Goal: Task Accomplishment & Management: Manage account settings

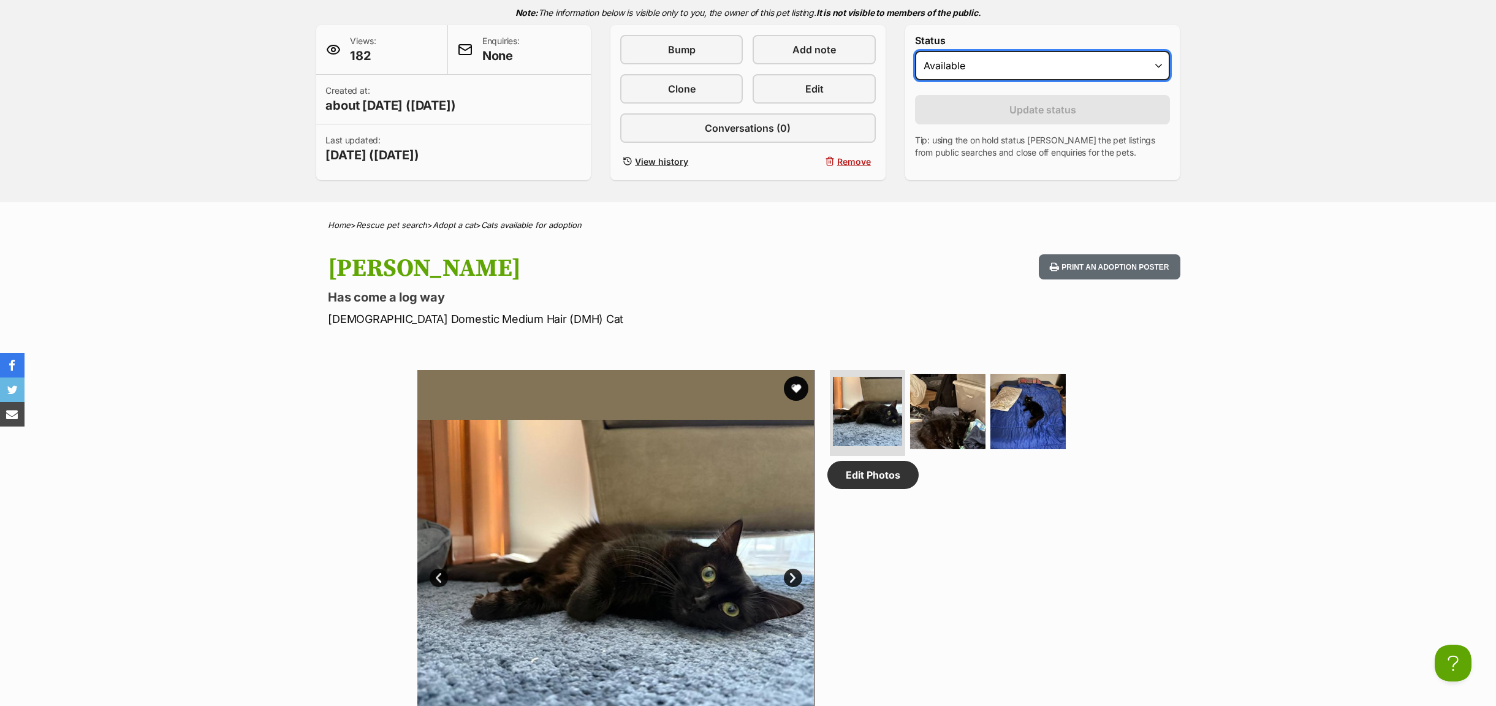
click at [1160, 65] on select "Draft Available On hold Adopted" at bounding box center [1043, 65] width 256 height 29
select select "on_hold"
click at [915, 53] on select "Draft Available On hold Adopted" at bounding box center [1043, 65] width 256 height 29
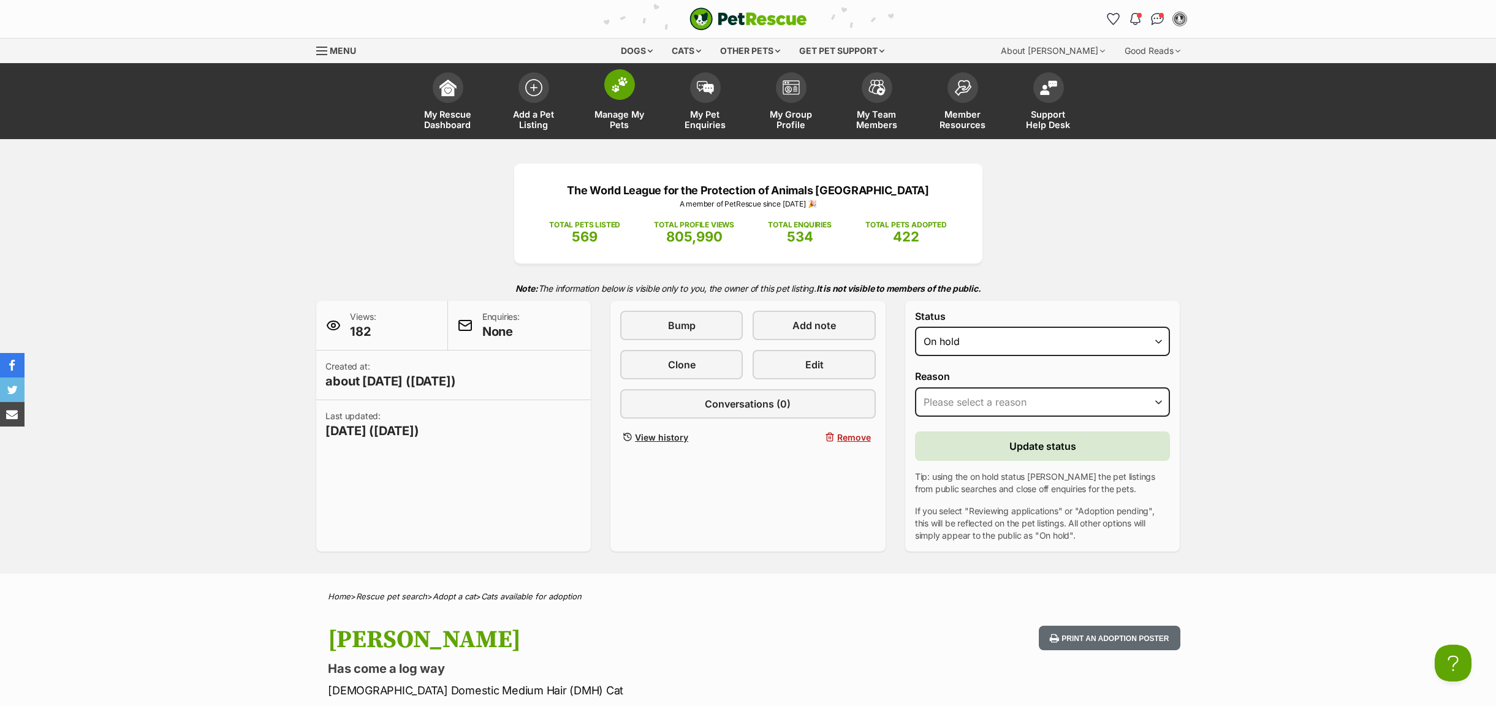
click at [618, 126] on span "Manage My Pets" at bounding box center [619, 119] width 55 height 21
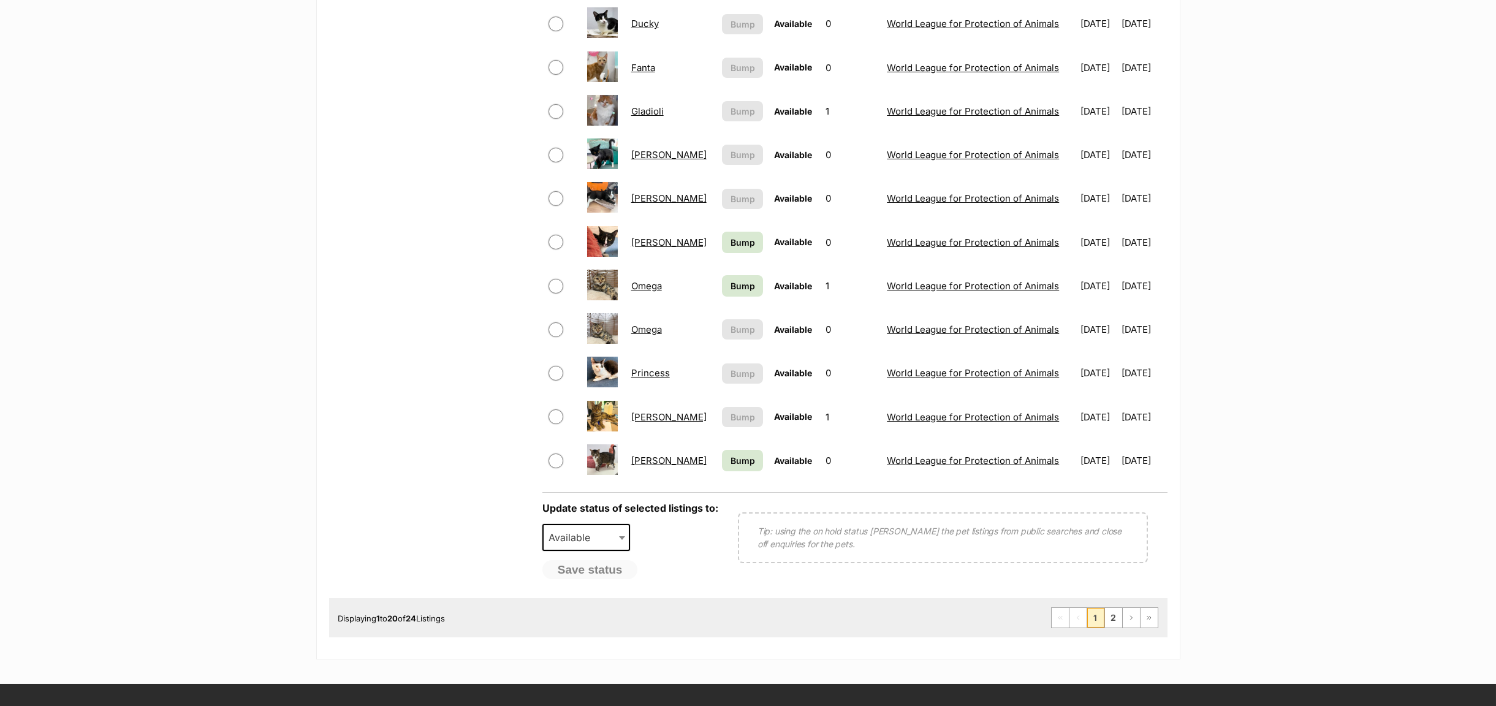
scroll to position [736, 0]
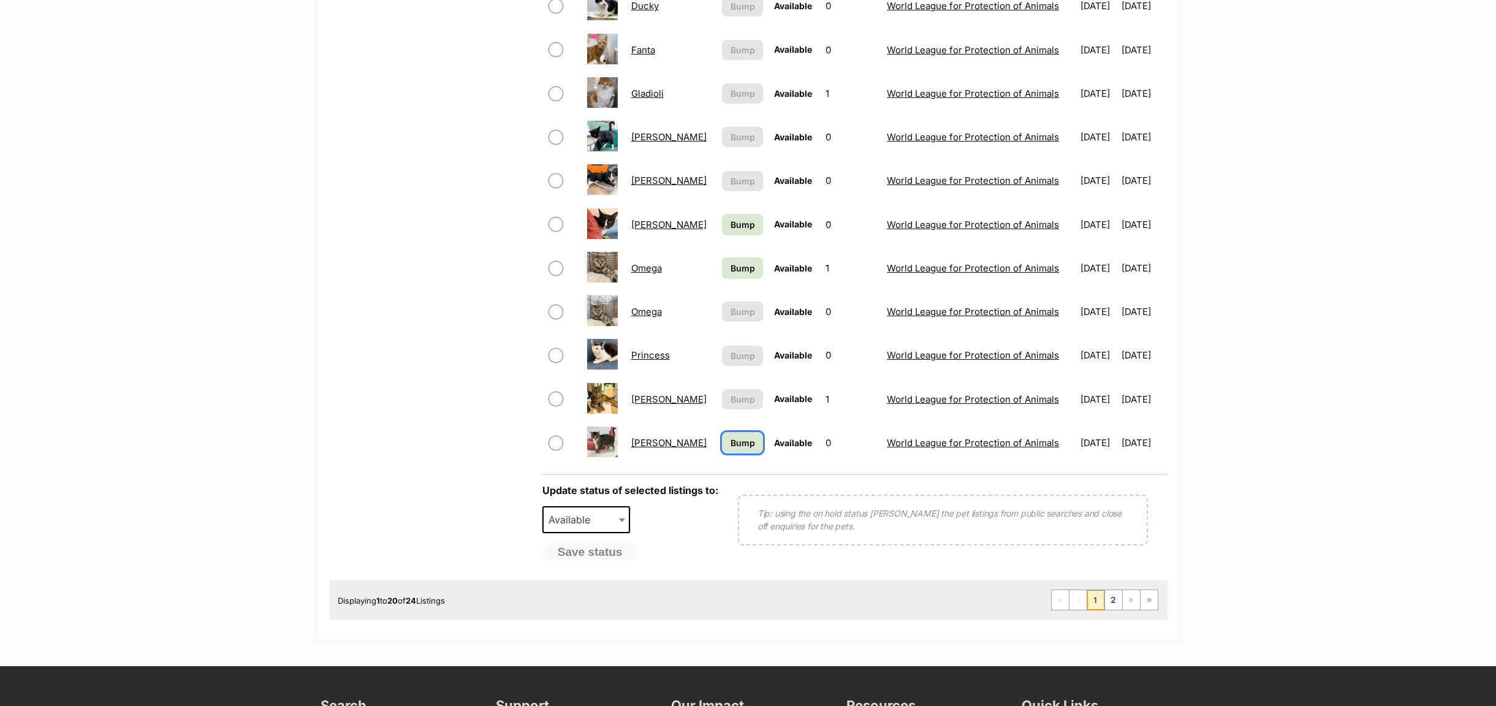
click at [731, 444] on span "Bump" at bounding box center [743, 442] width 25 height 13
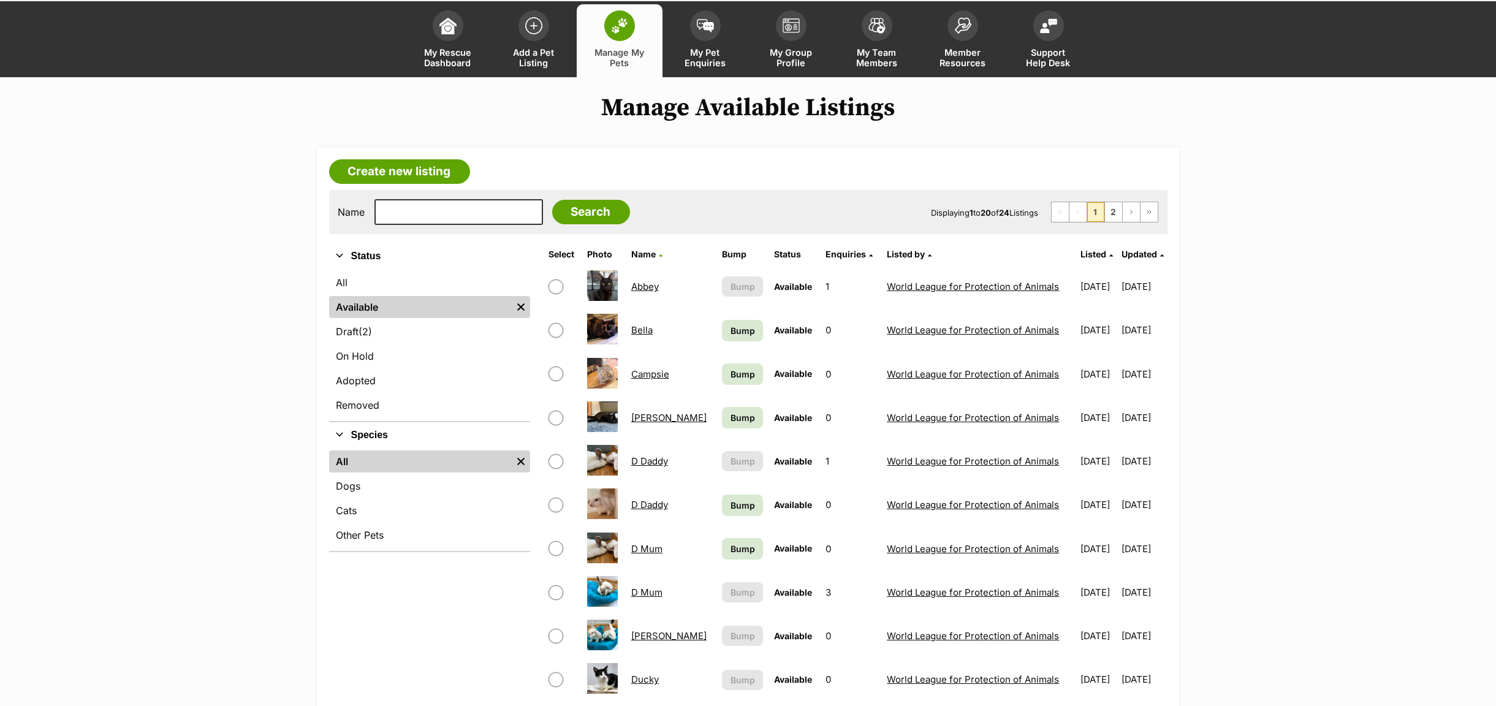
scroll to position [184, 0]
